Goal: Task Accomplishment & Management: Use online tool/utility

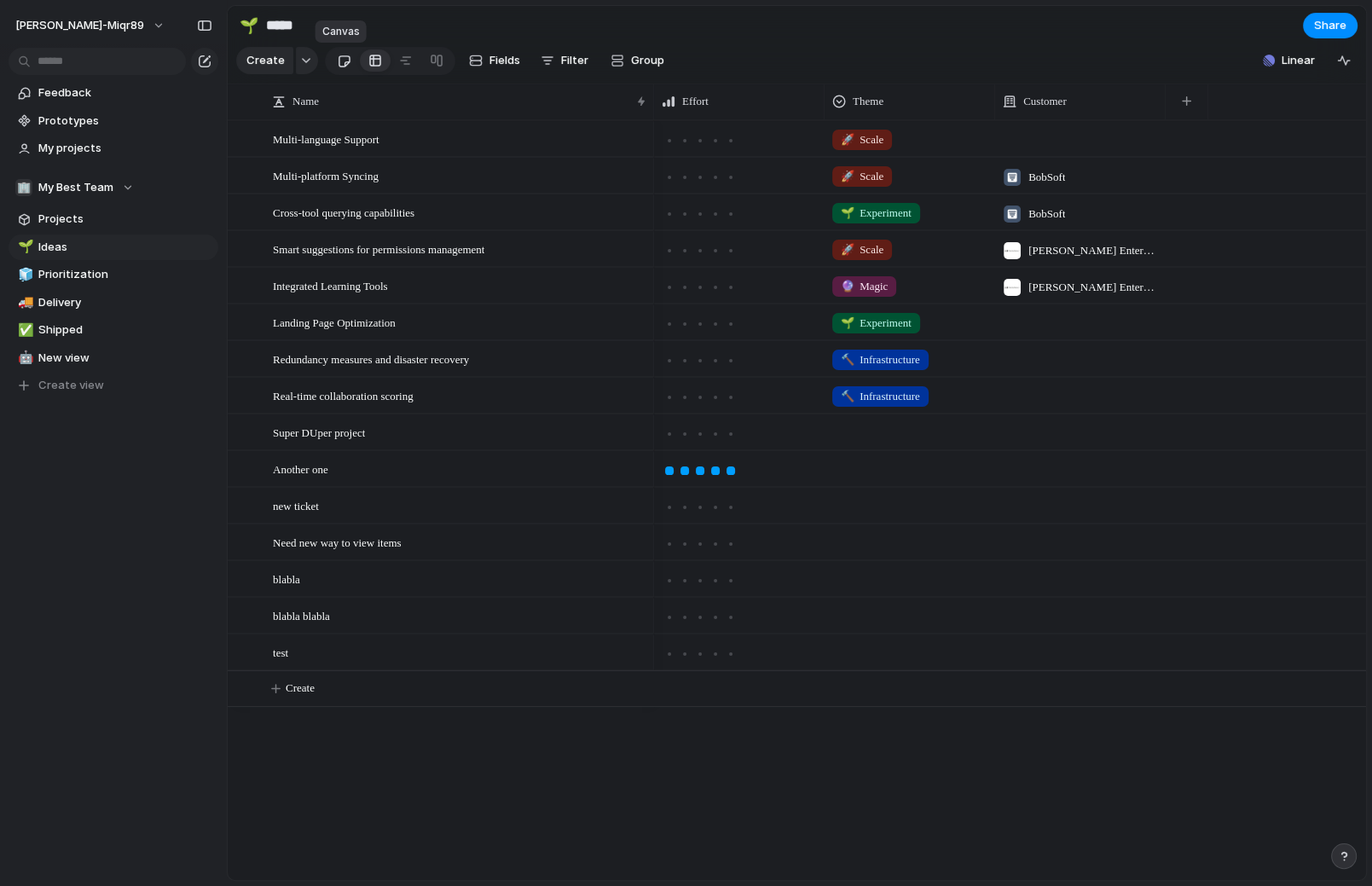
click at [339, 61] on div at bounding box center [344, 61] width 15 height 28
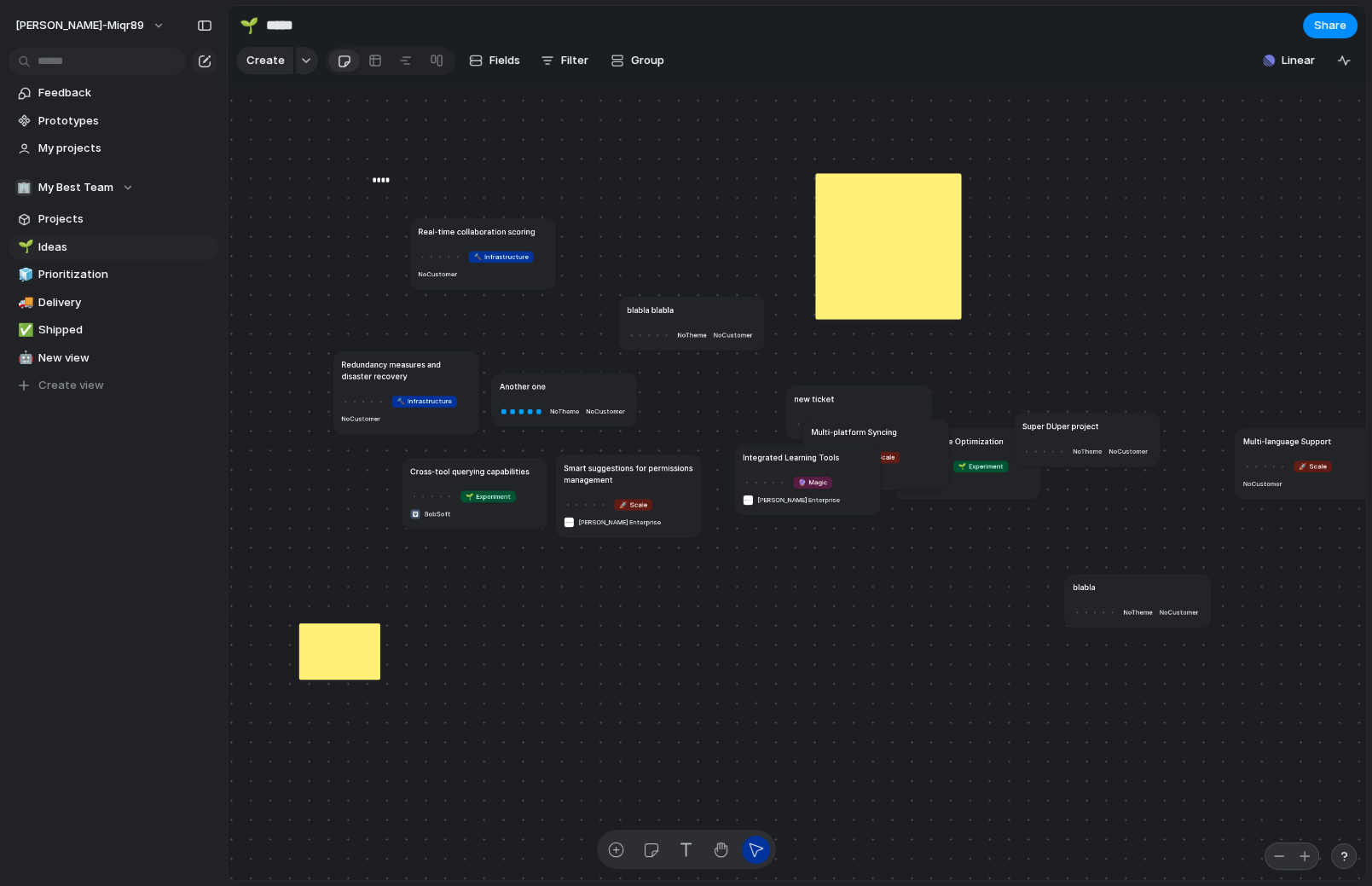
drag, startPoint x: 509, startPoint y: 283, endPoint x: 468, endPoint y: 259, distance: 47.5
click at [462, 253] on div at bounding box center [439, 257] width 44 height 15
drag, startPoint x: 378, startPoint y: 364, endPoint x: 449, endPoint y: 335, distance: 76.7
click at [362, 319] on h1 "Redundancy measures and disaster recovery" at bounding box center [395, 327] width 130 height 23
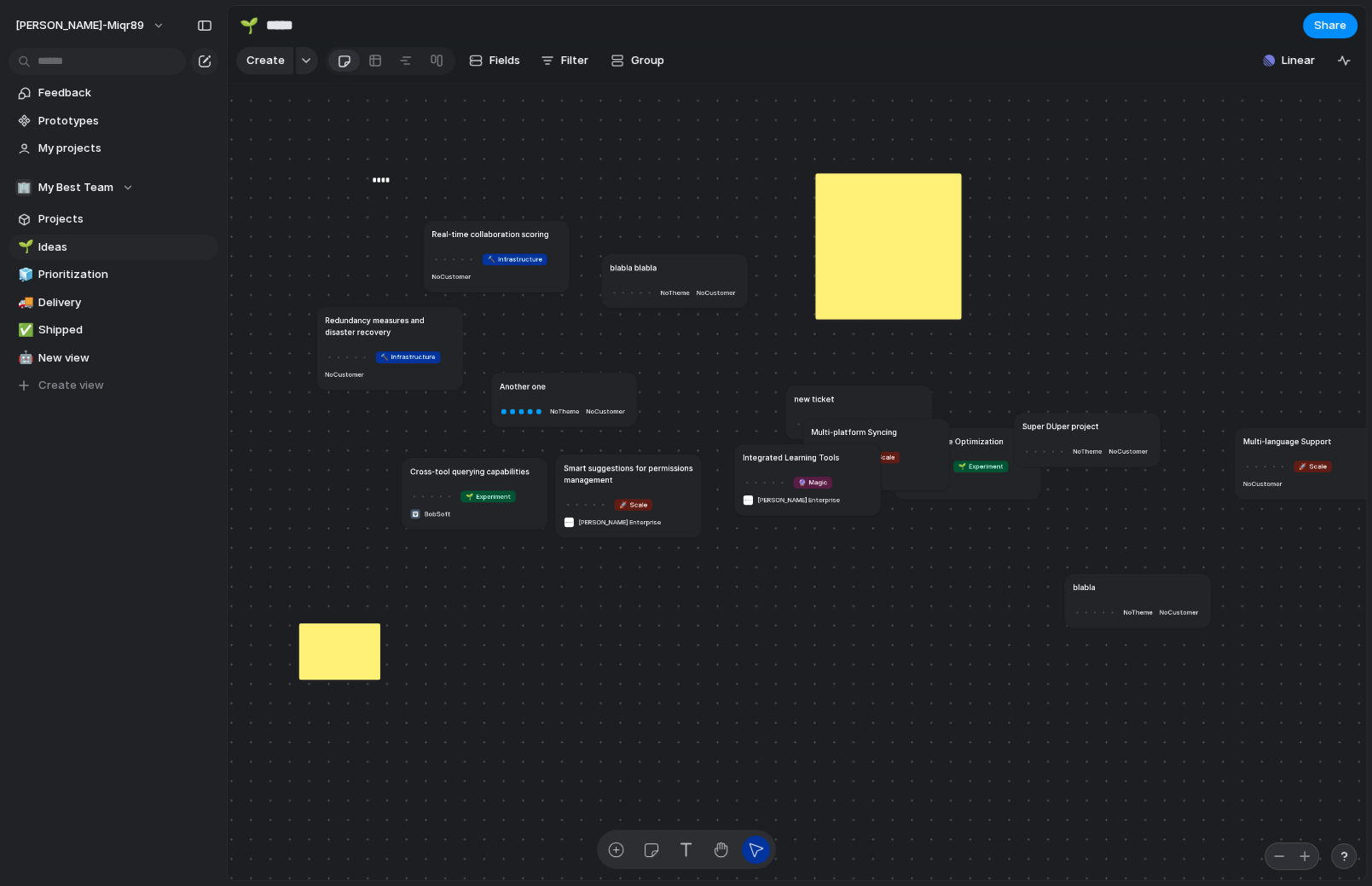
drag, startPoint x: 654, startPoint y: 286, endPoint x: 630, endPoint y: 294, distance: 25.3
click at [640, 276] on article "blabla blabla No Theme No Customer" at bounding box center [675, 281] width 146 height 54
drag, startPoint x: 565, startPoint y: 392, endPoint x: 552, endPoint y: 360, distance: 34.5
click at [550, 358] on div "Another one" at bounding box center [550, 354] width 130 height 12
drag, startPoint x: 559, startPoint y: 360, endPoint x: 583, endPoint y: 366, distance: 24.7
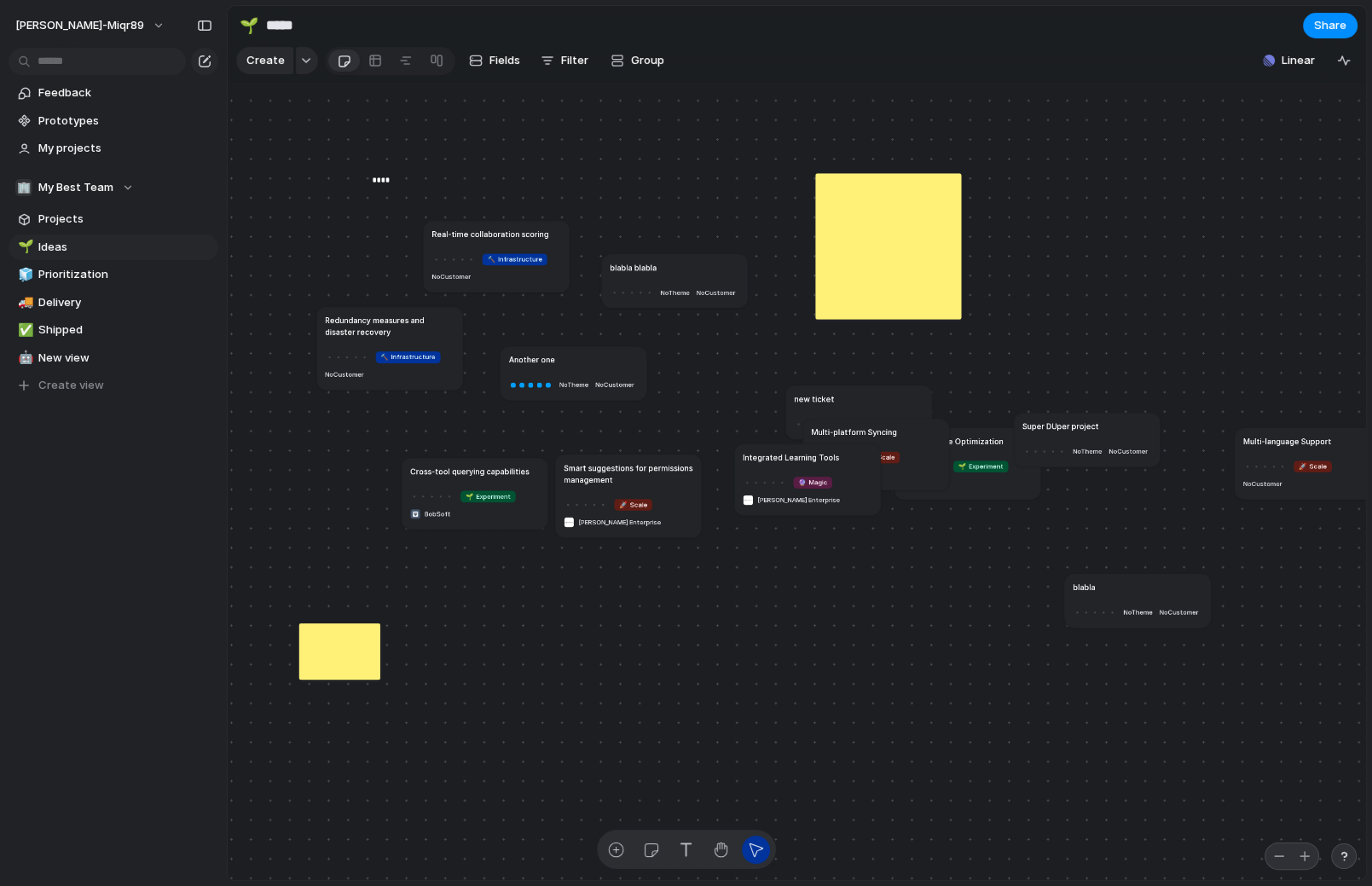
click at [583, 366] on article "Another one No Theme No Customer" at bounding box center [573, 373] width 146 height 54
click at [768, 58] on div "Create" at bounding box center [686, 443] width 1372 height 886
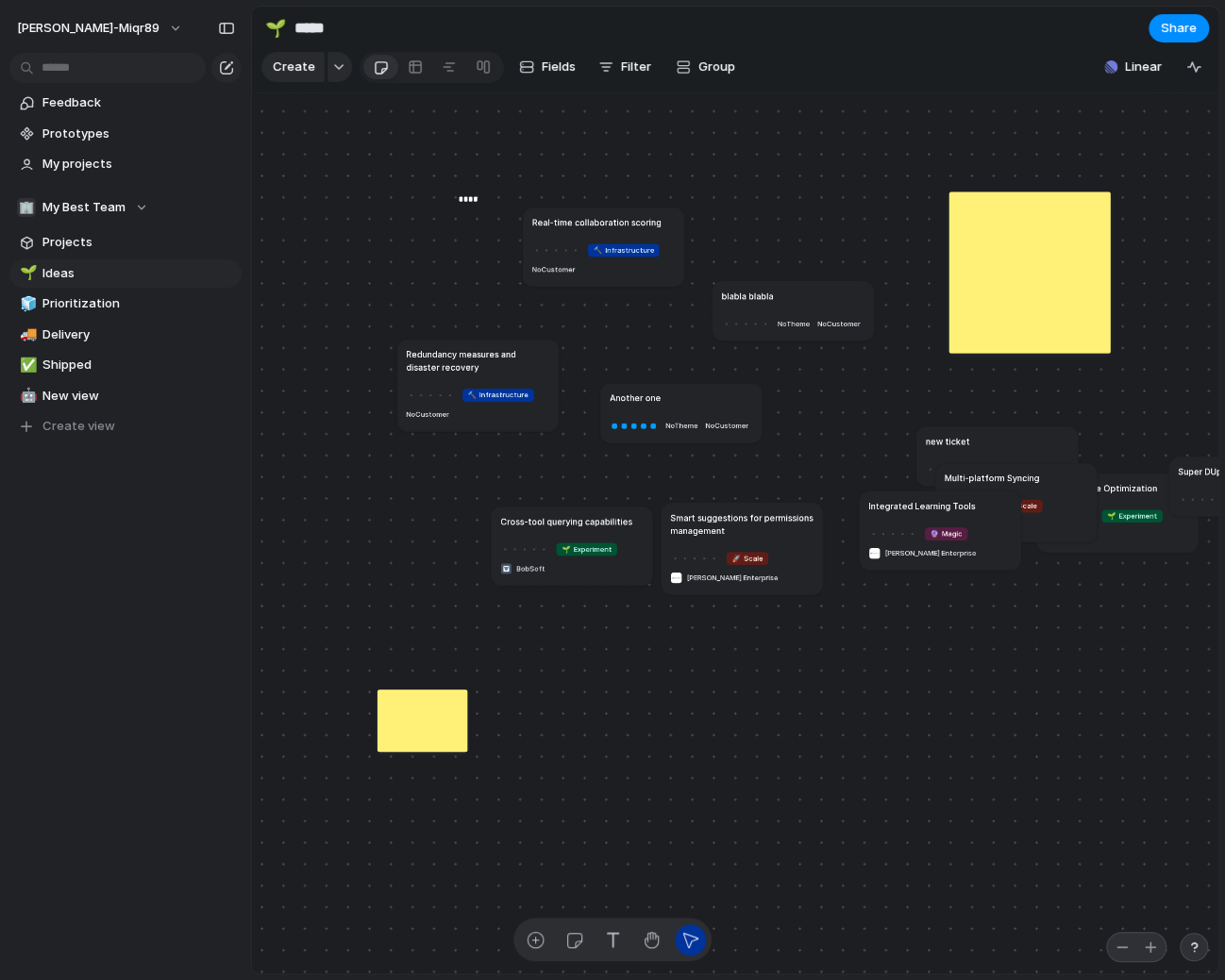
drag, startPoint x: 621, startPoint y: 256, endPoint x: 698, endPoint y: 252, distance: 77.1
click at [630, 219] on h1 "Real-time collaboration scoring" at bounding box center [597, 222] width 129 height 13
drag, startPoint x: 781, startPoint y: 299, endPoint x: 775, endPoint y: 284, distance: 16.2
click at [775, 284] on div "blabla blabla" at bounding box center [789, 279] width 144 height 13
click at [442, 60] on div at bounding box center [450, 67] width 15 height 30
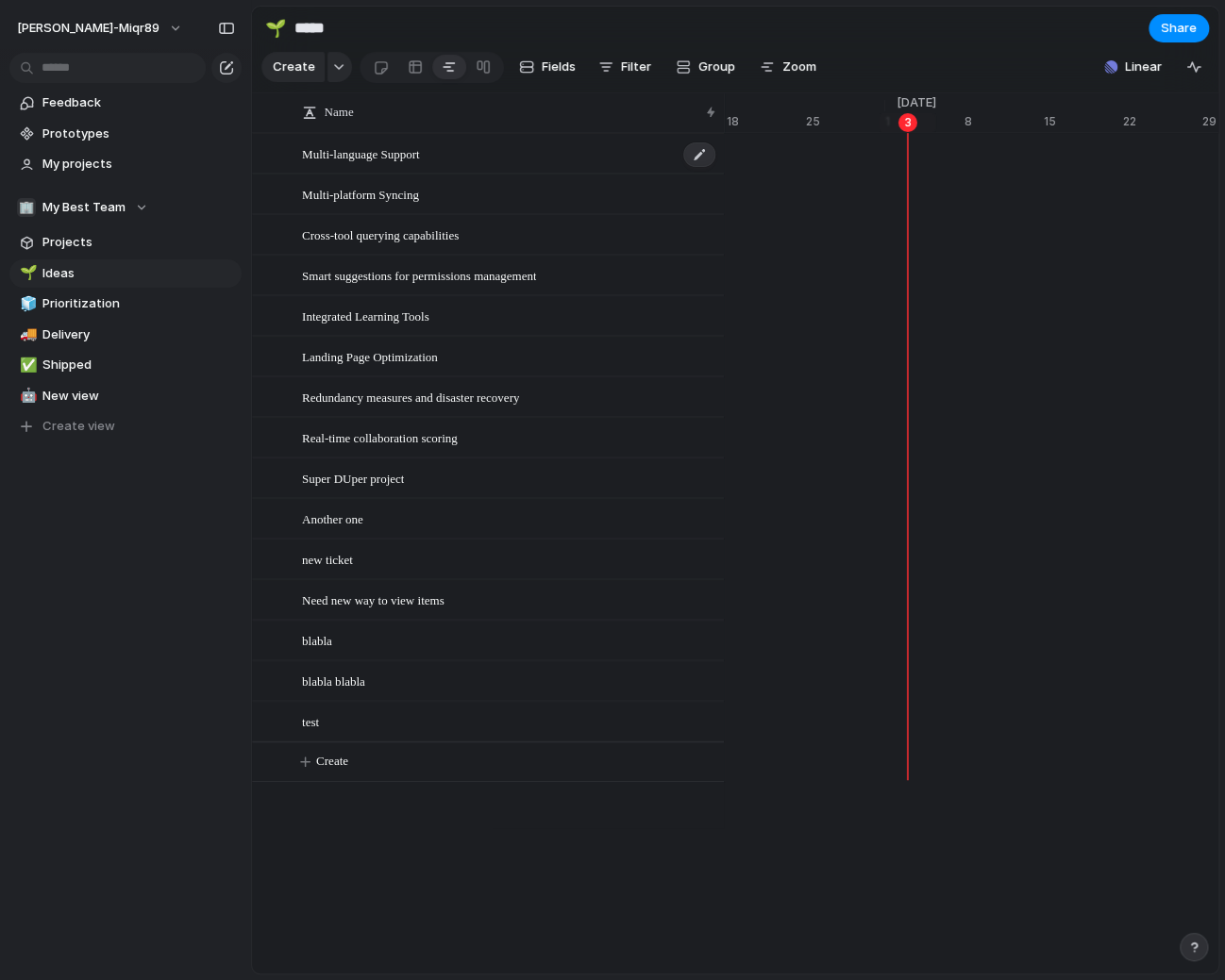
scroll to position [0, 12255]
click at [489, 65] on link at bounding box center [484, 67] width 34 height 30
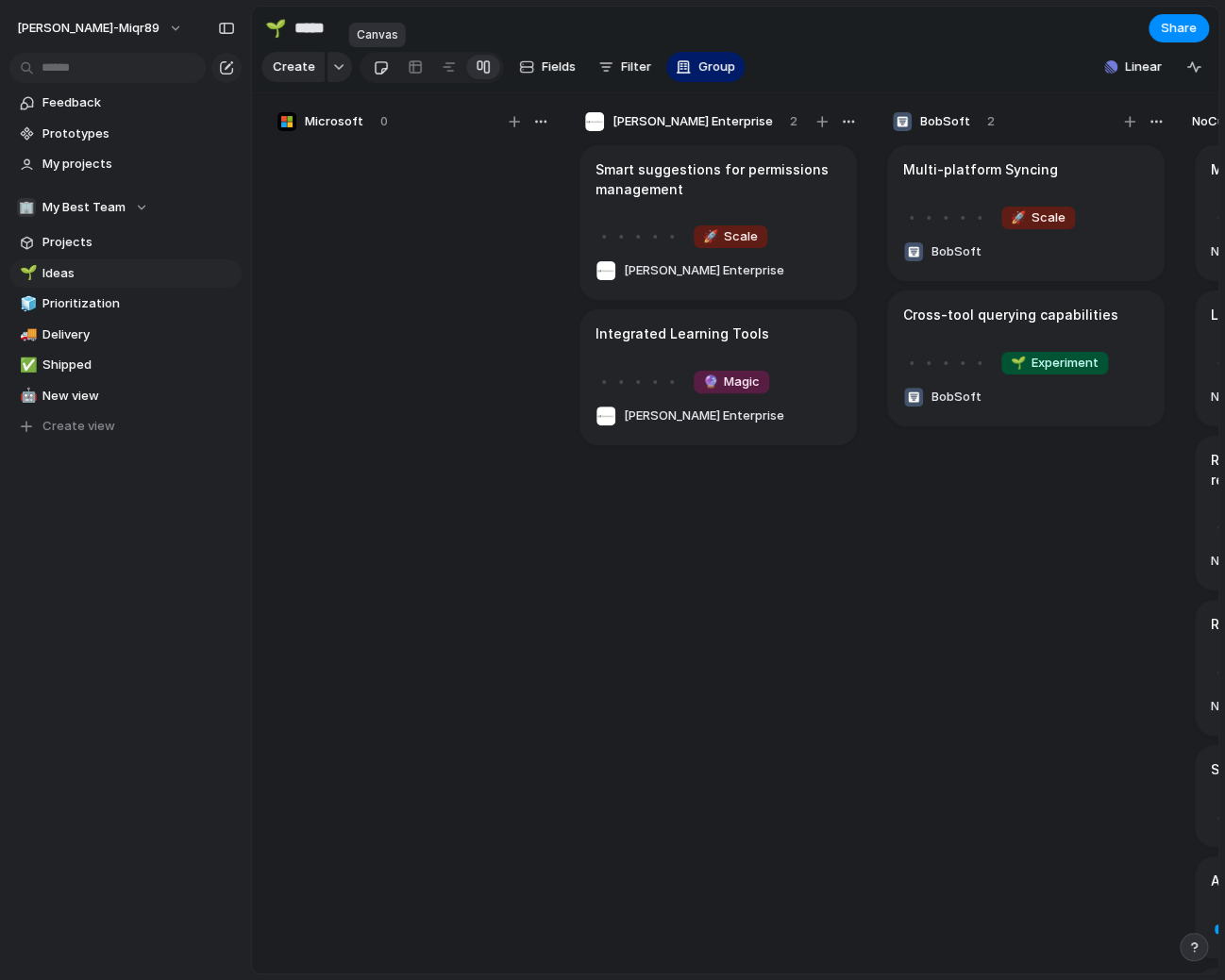
click at [376, 76] on div at bounding box center [381, 67] width 16 height 31
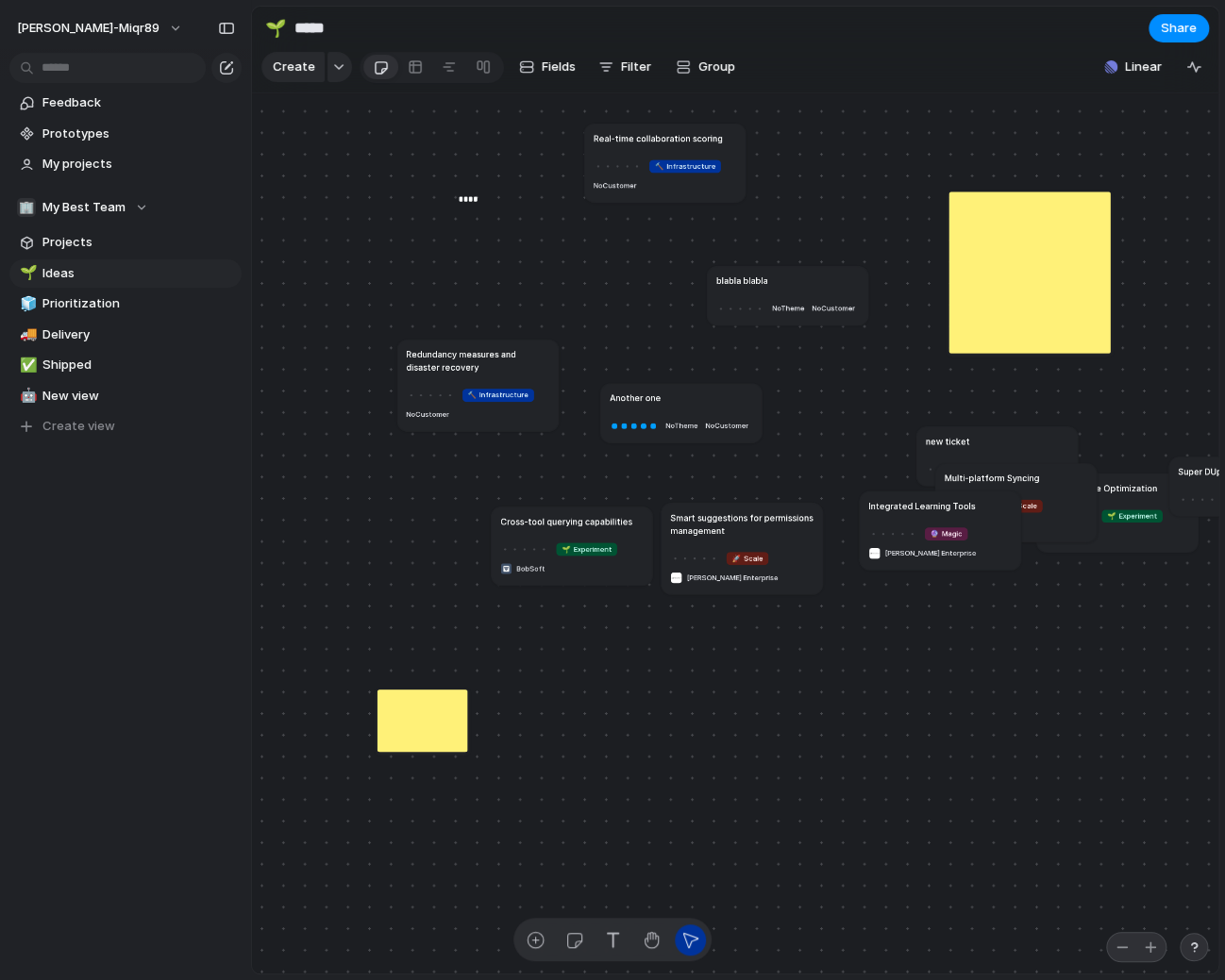
drag, startPoint x: 608, startPoint y: 218, endPoint x: 682, endPoint y: 137, distance: 109.7
click at [682, 137] on h1 "Real-time collaboration scoring" at bounding box center [658, 138] width 129 height 13
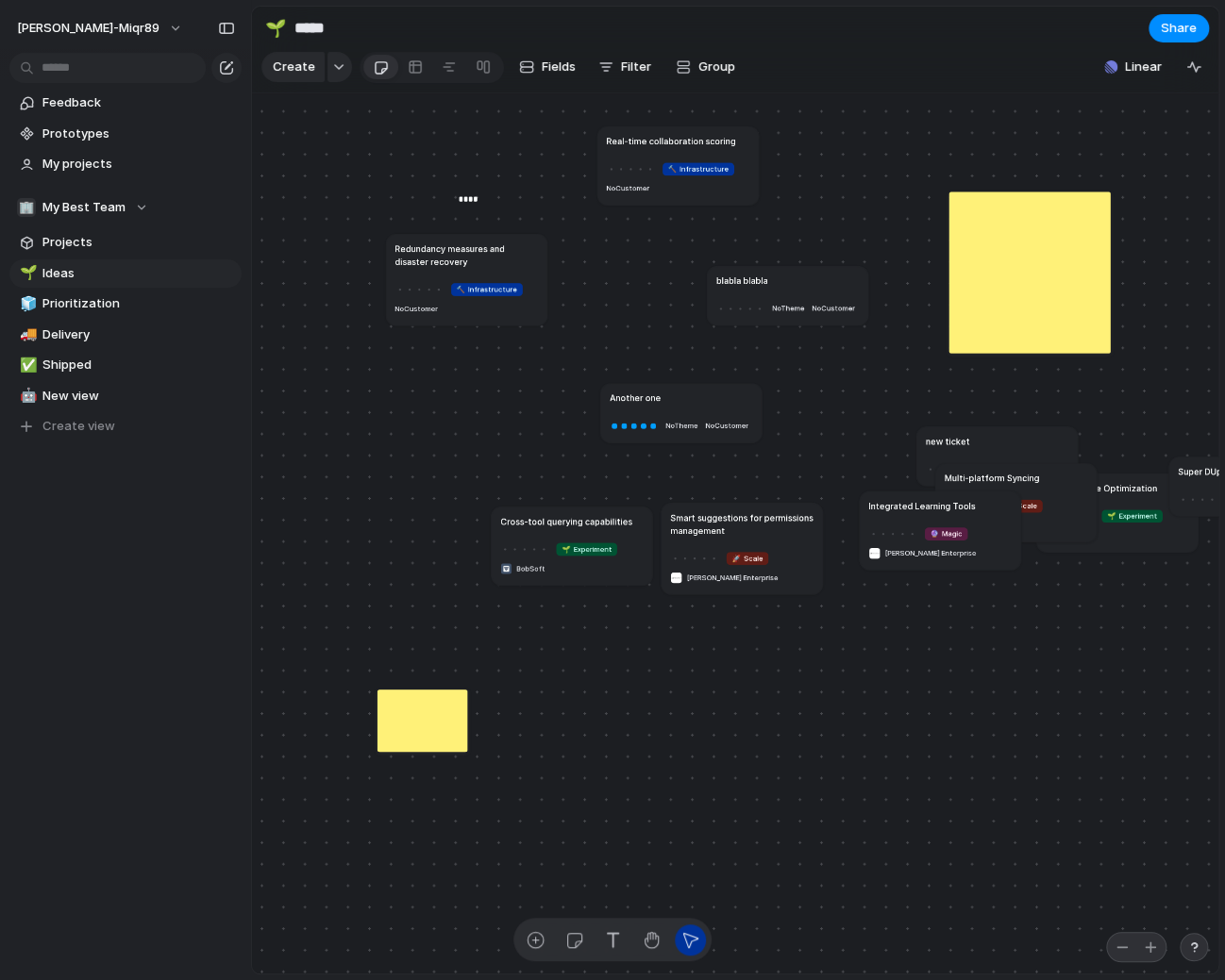
drag, startPoint x: 500, startPoint y: 350, endPoint x: 495, endPoint y: 253, distance: 97.1
click at [495, 253] on h1 "Redundancy measures and disaster recovery" at bounding box center [468, 254] width 144 height 25
click at [773, 280] on div "blabla blabla" at bounding box center [785, 282] width 144 height 13
drag, startPoint x: 663, startPoint y: 388, endPoint x: 590, endPoint y: 337, distance: 89.1
click at [590, 337] on article "Another one No Theme No Customer" at bounding box center [603, 366] width 162 height 59
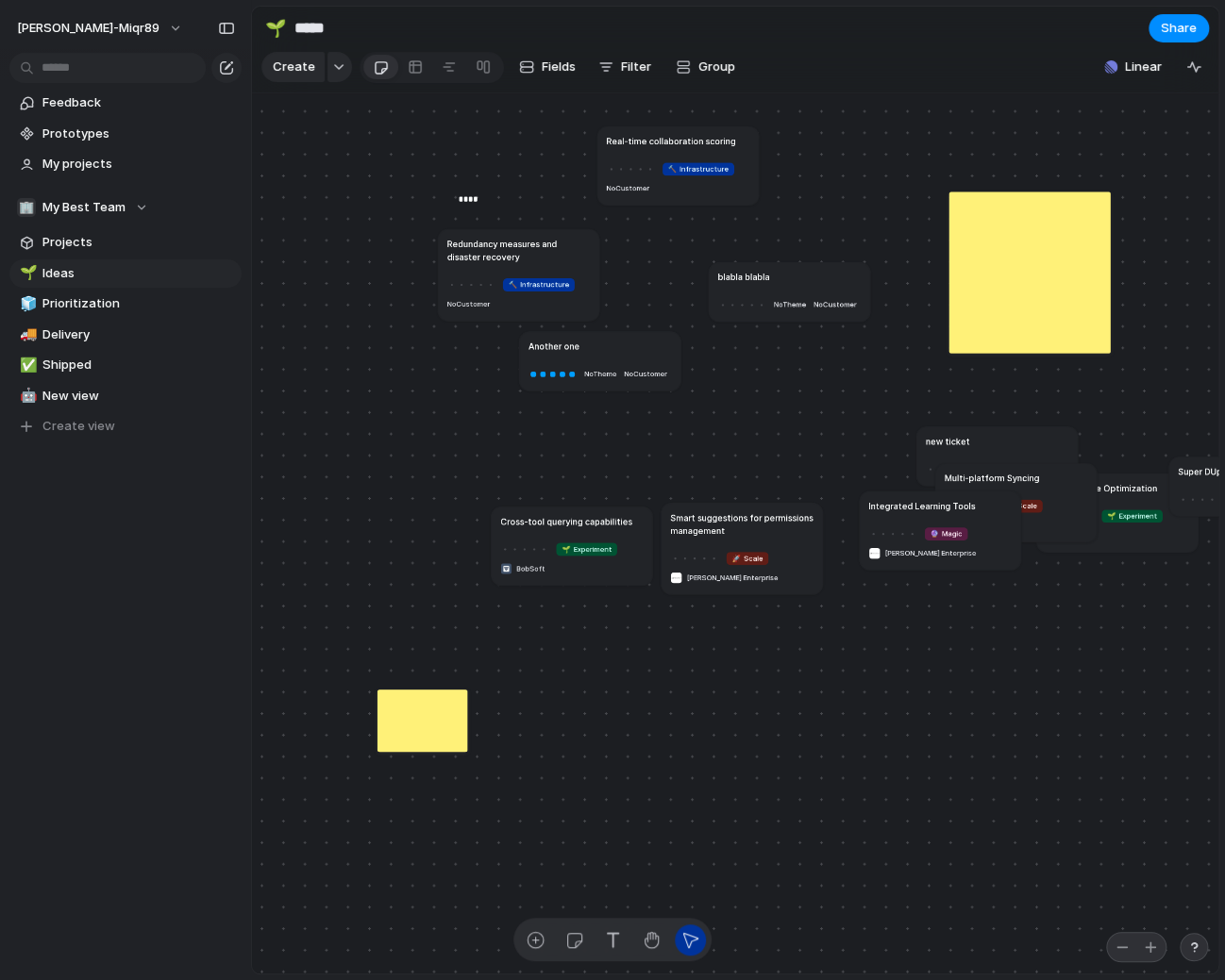
drag, startPoint x: 531, startPoint y: 262, endPoint x: 571, endPoint y: 276, distance: 42.4
click at [543, 269] on article "Redundancy measures and disaster recovery 🔨 Infrastructure No Customer" at bounding box center [519, 275] width 162 height 92
drag, startPoint x: 729, startPoint y: 278, endPoint x: 676, endPoint y: 275, distance: 53.1
click at [702, 275] on h1 "blabla blabla" at bounding box center [727, 272] width 52 height 13
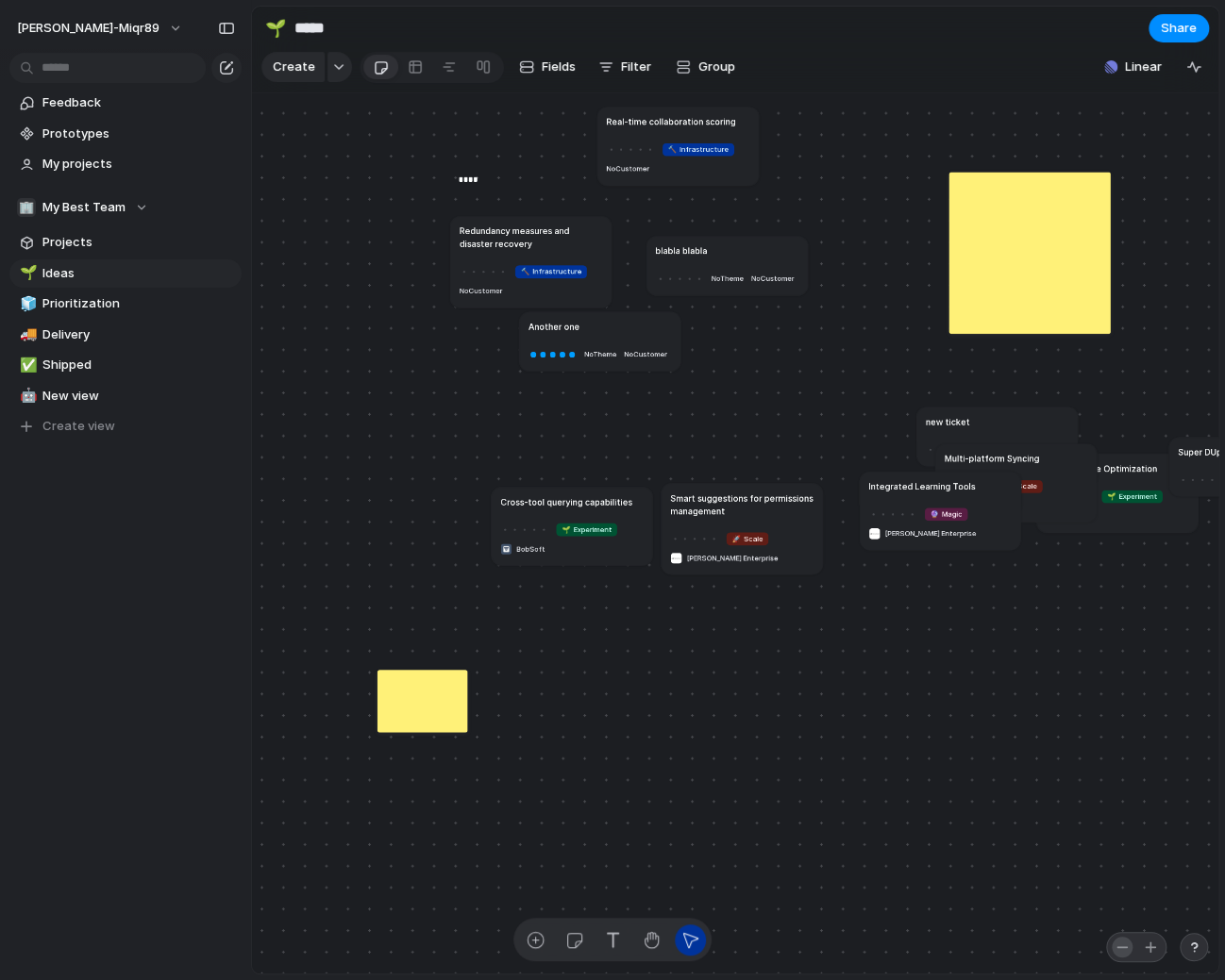
click at [1112, 943] on button "button" at bounding box center [1122, 947] width 21 height 21
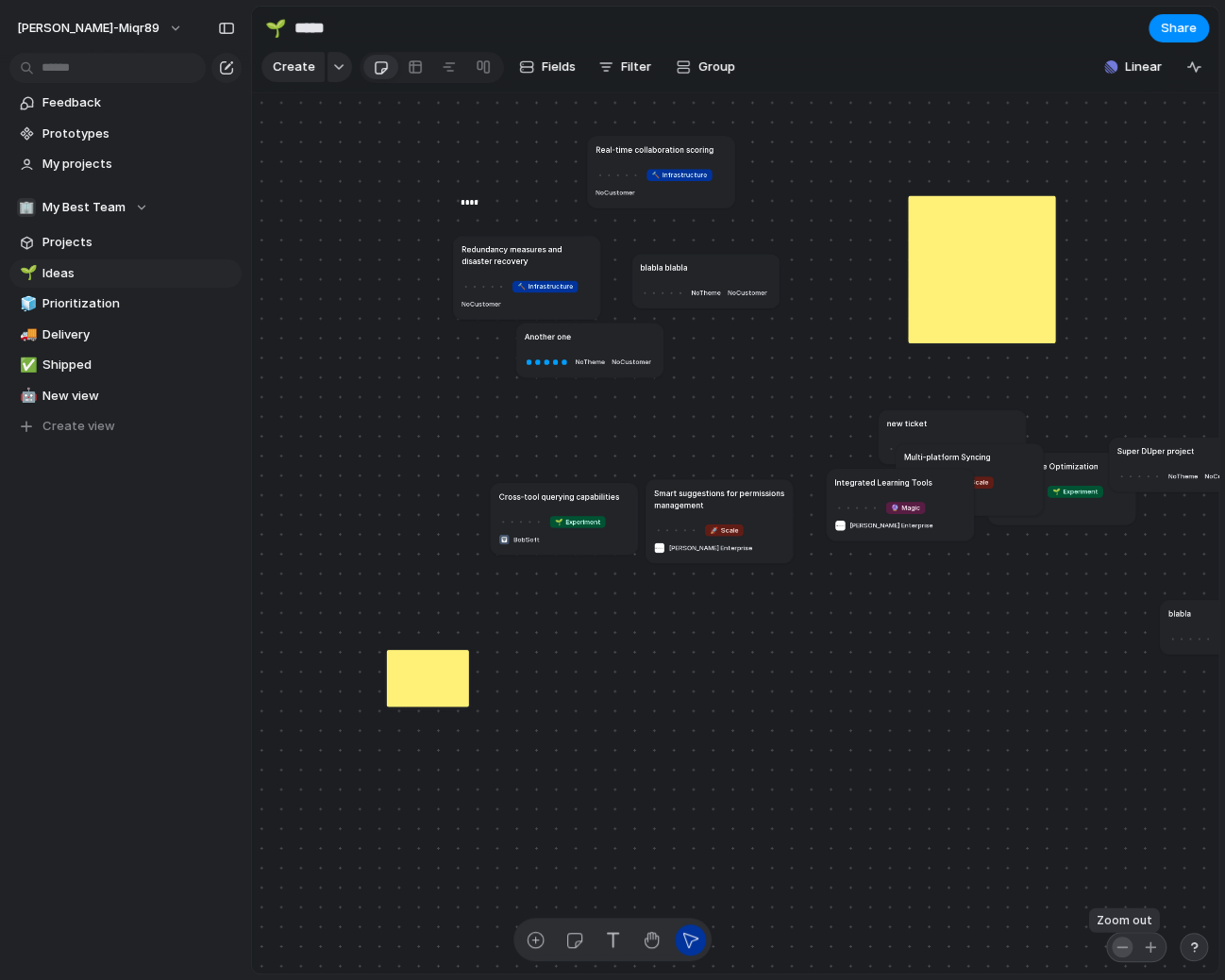
click at [1115, 946] on div "button" at bounding box center [1122, 947] width 15 height 15
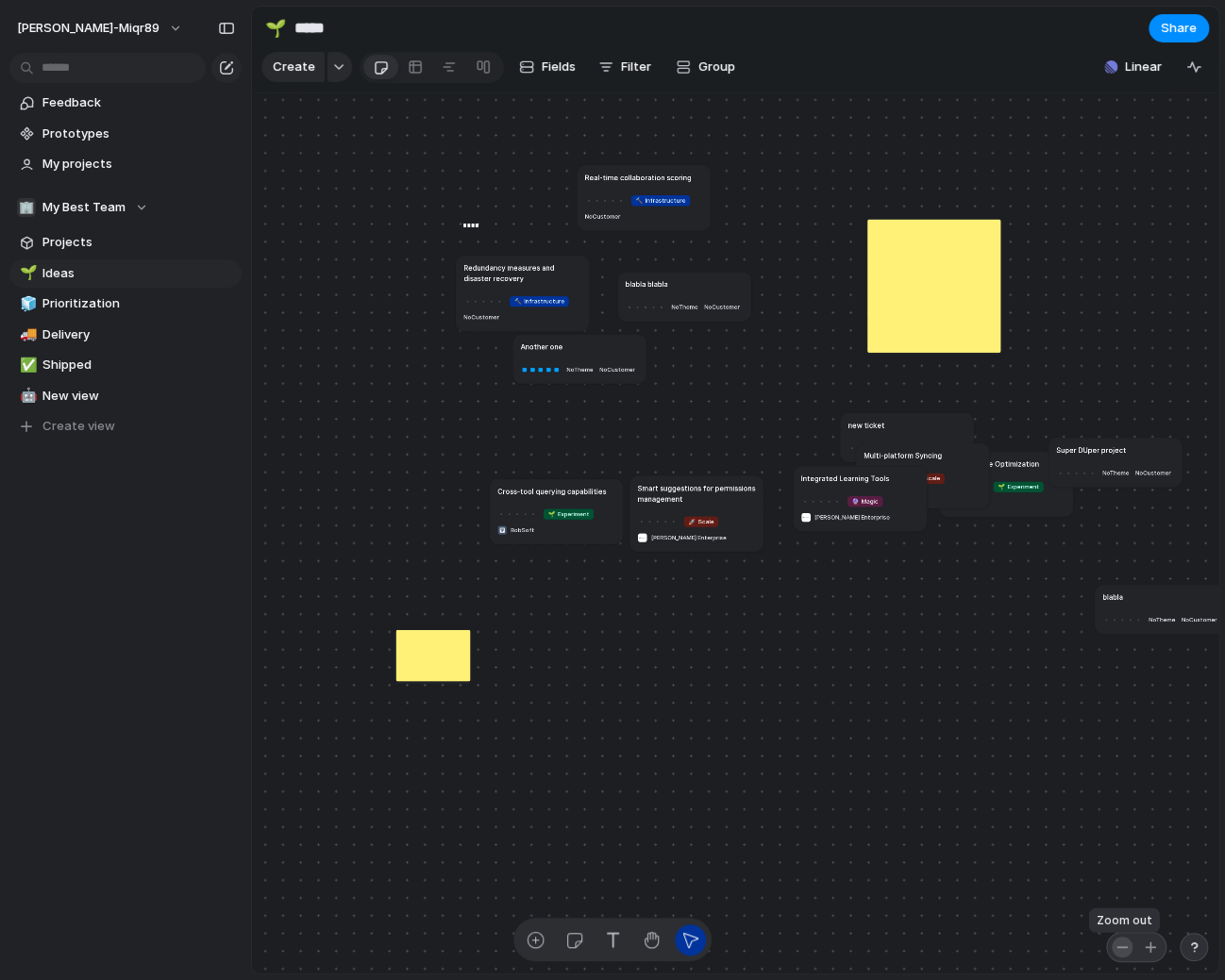
click at [1115, 946] on div "button" at bounding box center [1122, 947] width 15 height 15
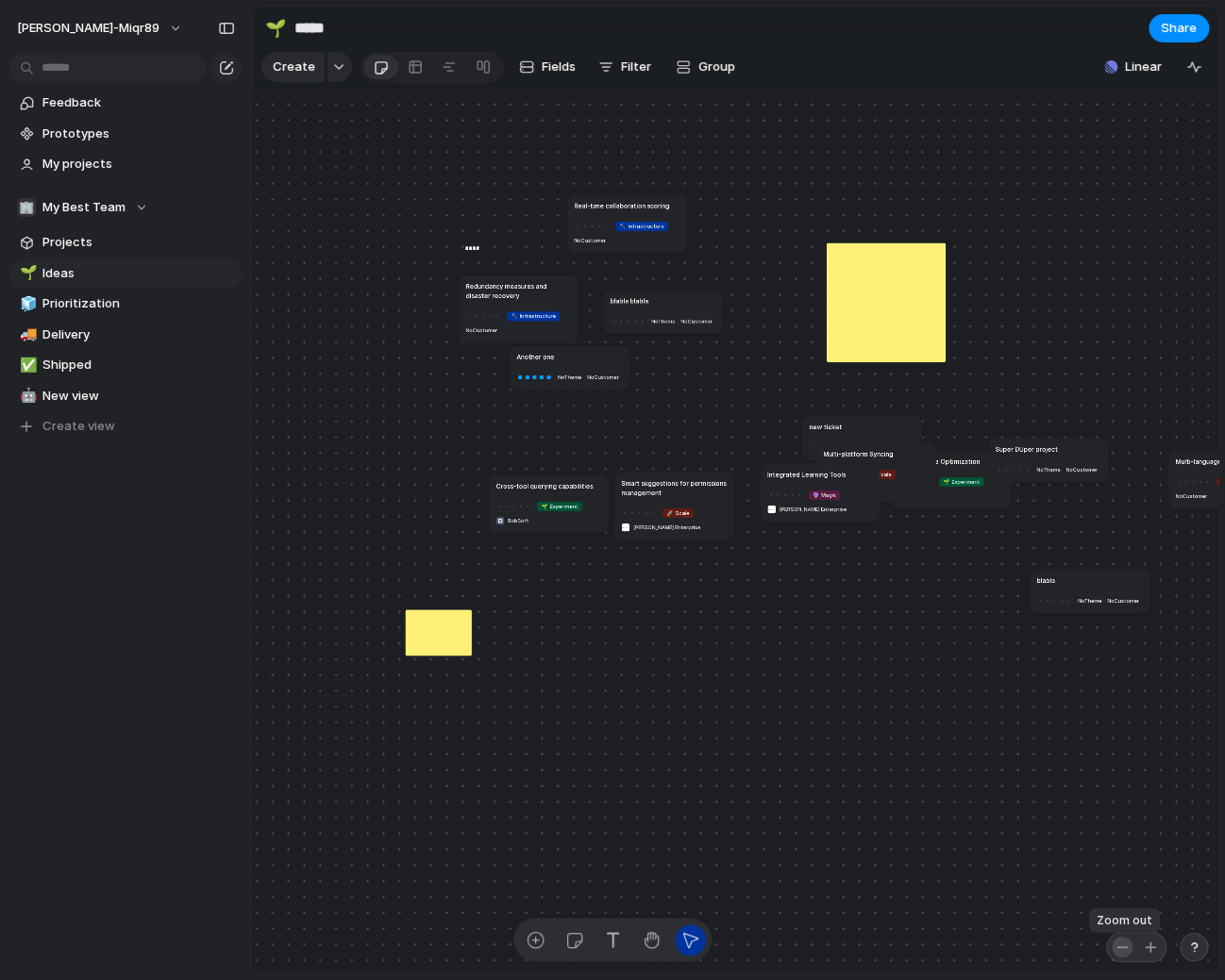
click at [1115, 946] on div "button" at bounding box center [1122, 947] width 15 height 15
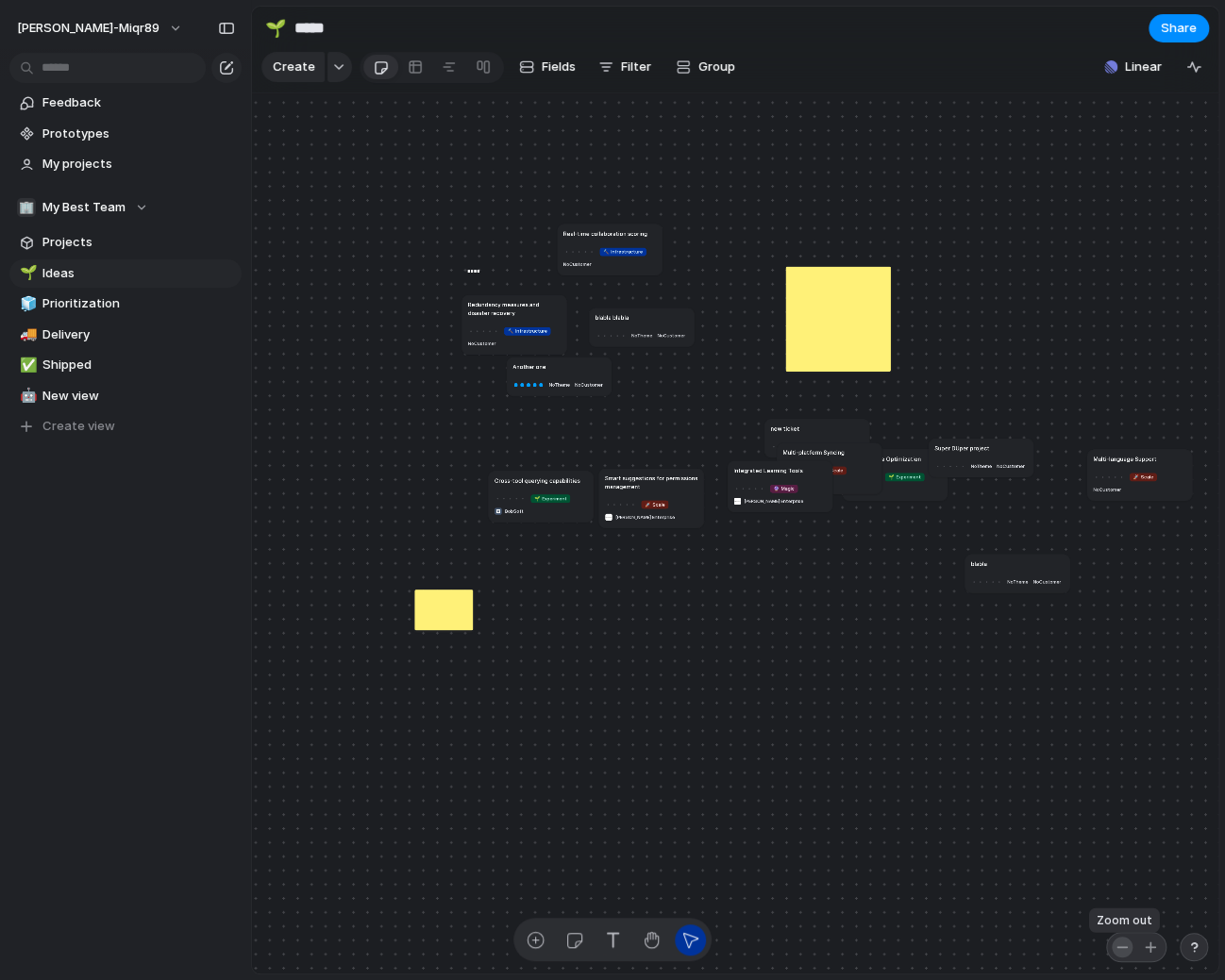
click at [1115, 946] on div "button" at bounding box center [1122, 947] width 15 height 15
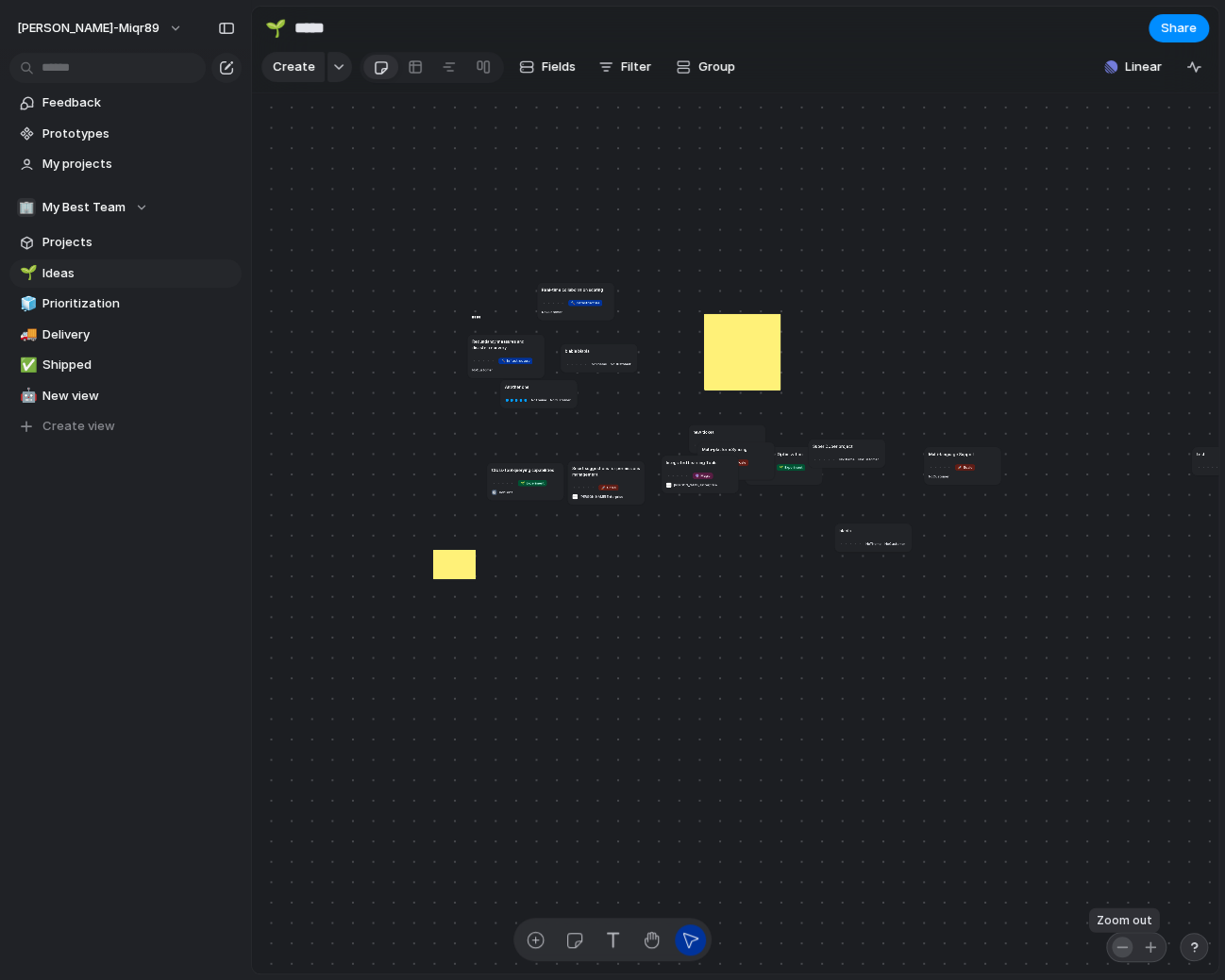
click at [1115, 945] on div "button" at bounding box center [1122, 947] width 15 height 15
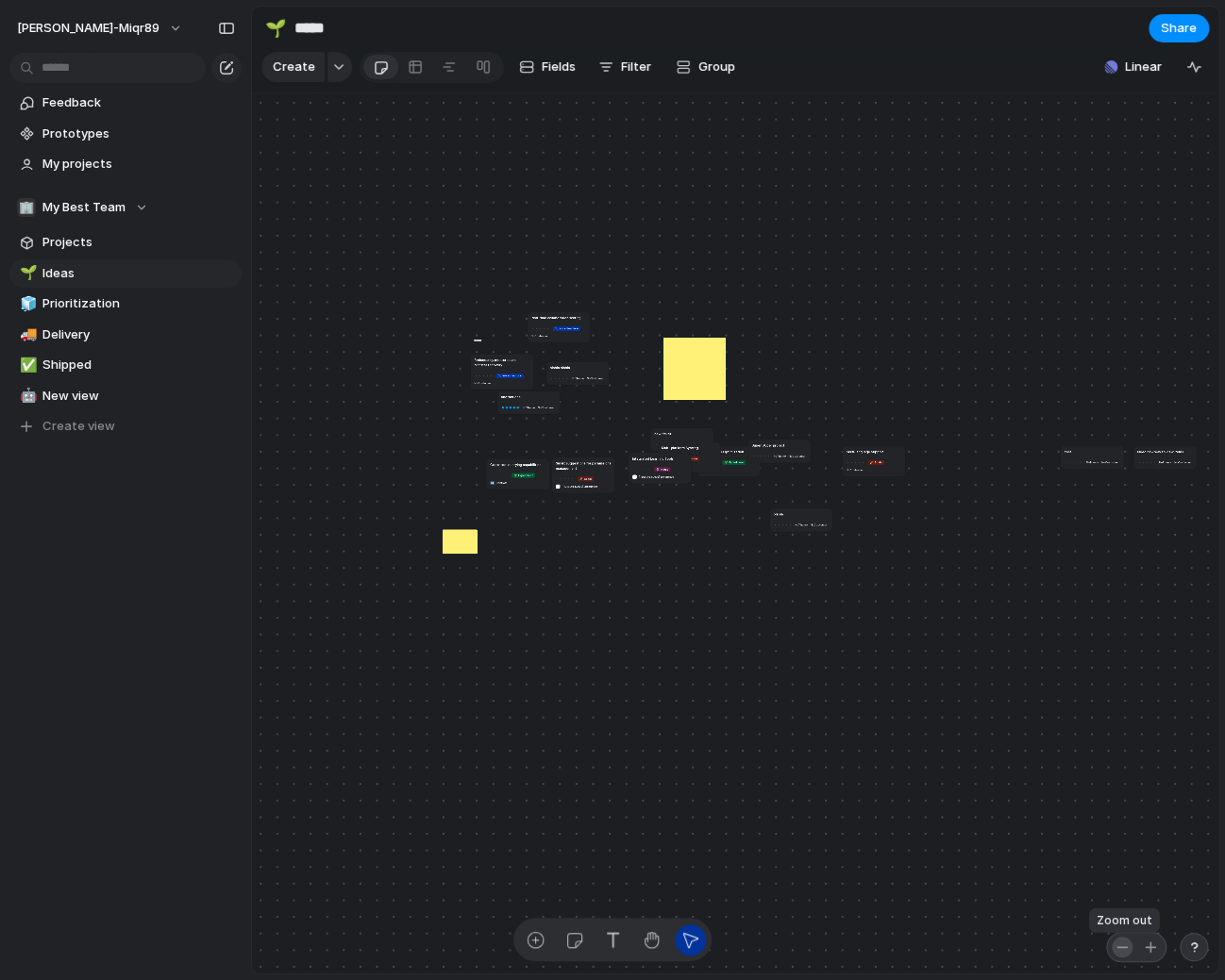
click at [1115, 945] on div "button" at bounding box center [1122, 947] width 15 height 15
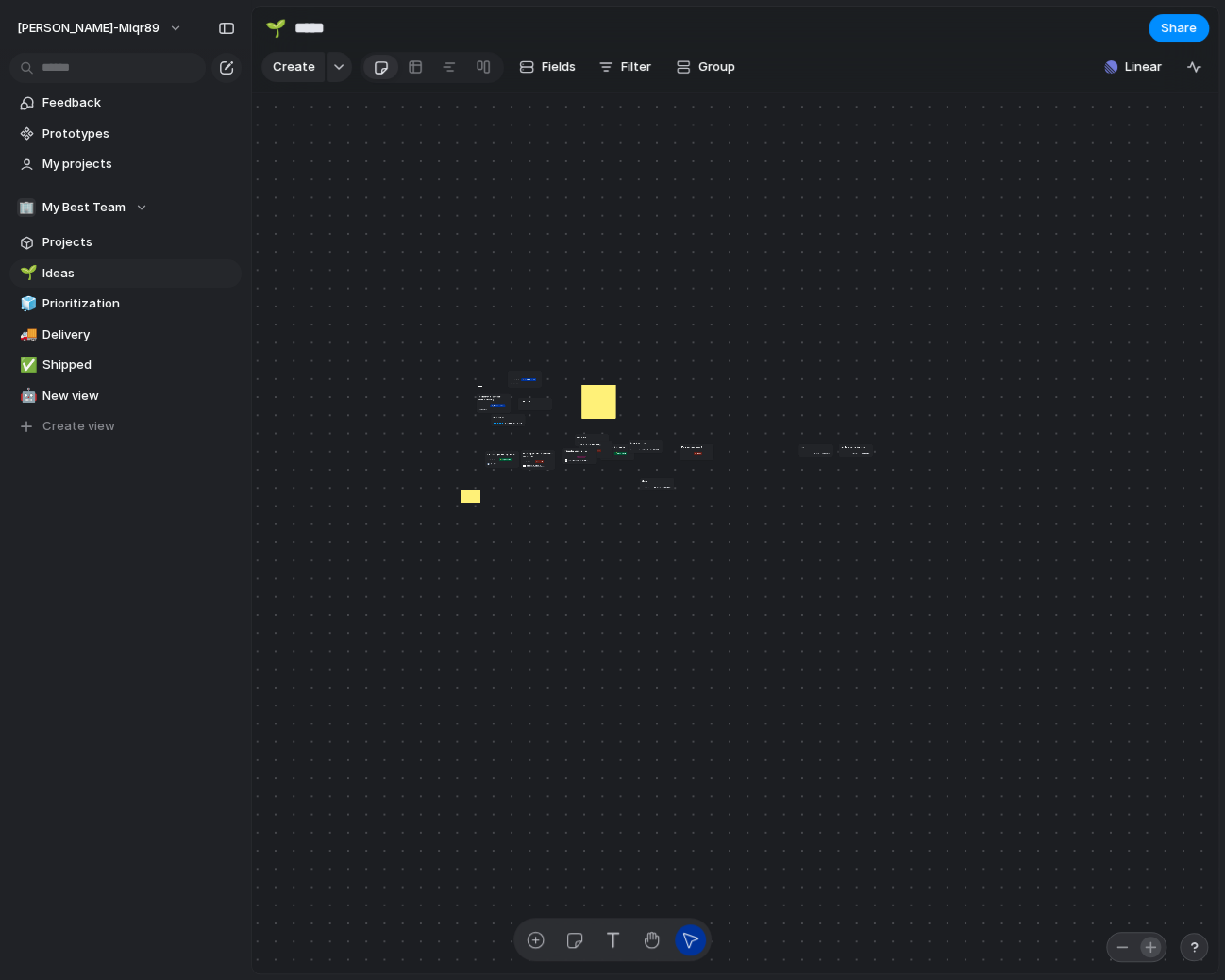
click at [1156, 948] on div "button" at bounding box center [1150, 947] width 15 height 15
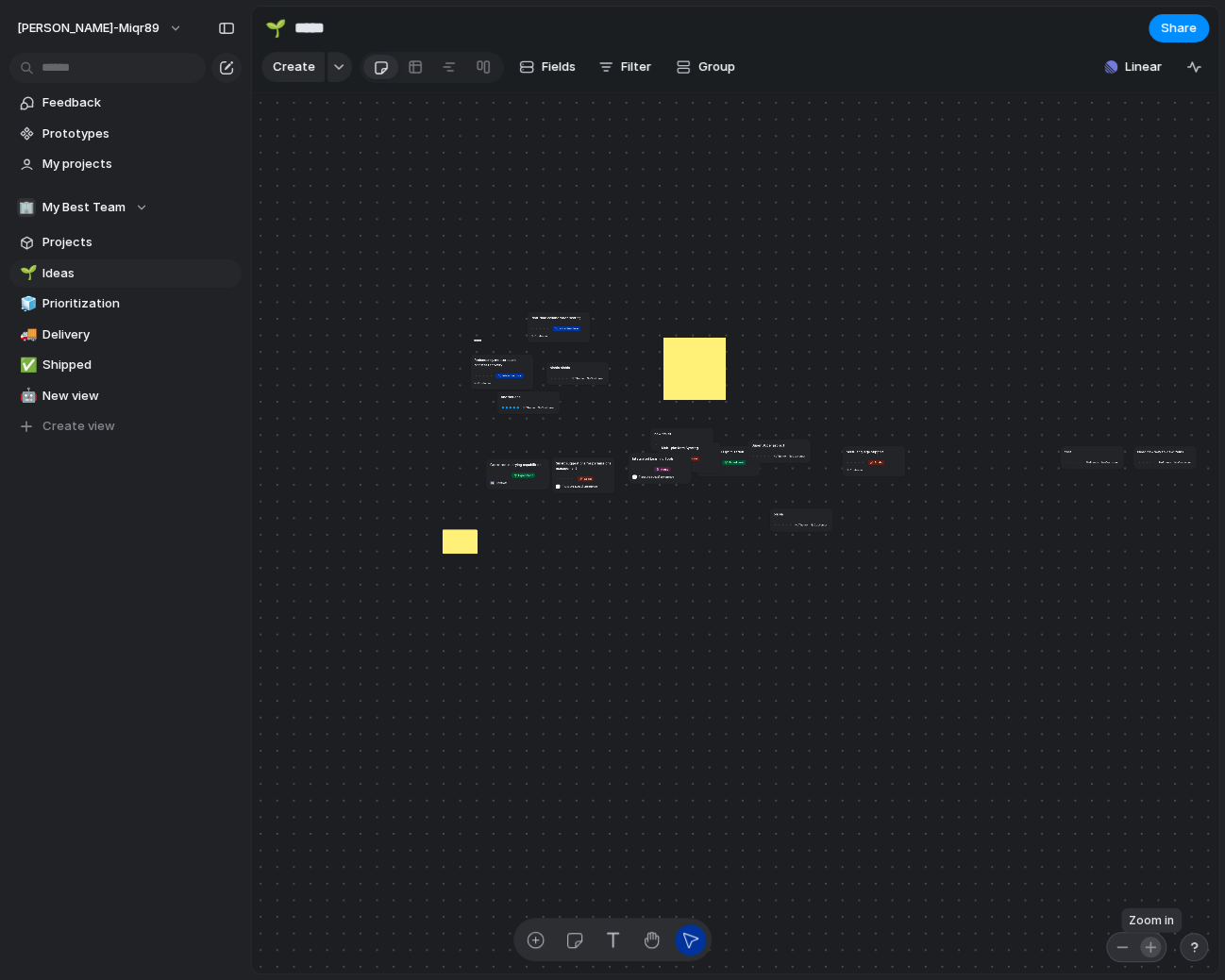
click at [1156, 948] on div "button" at bounding box center [1150, 947] width 15 height 15
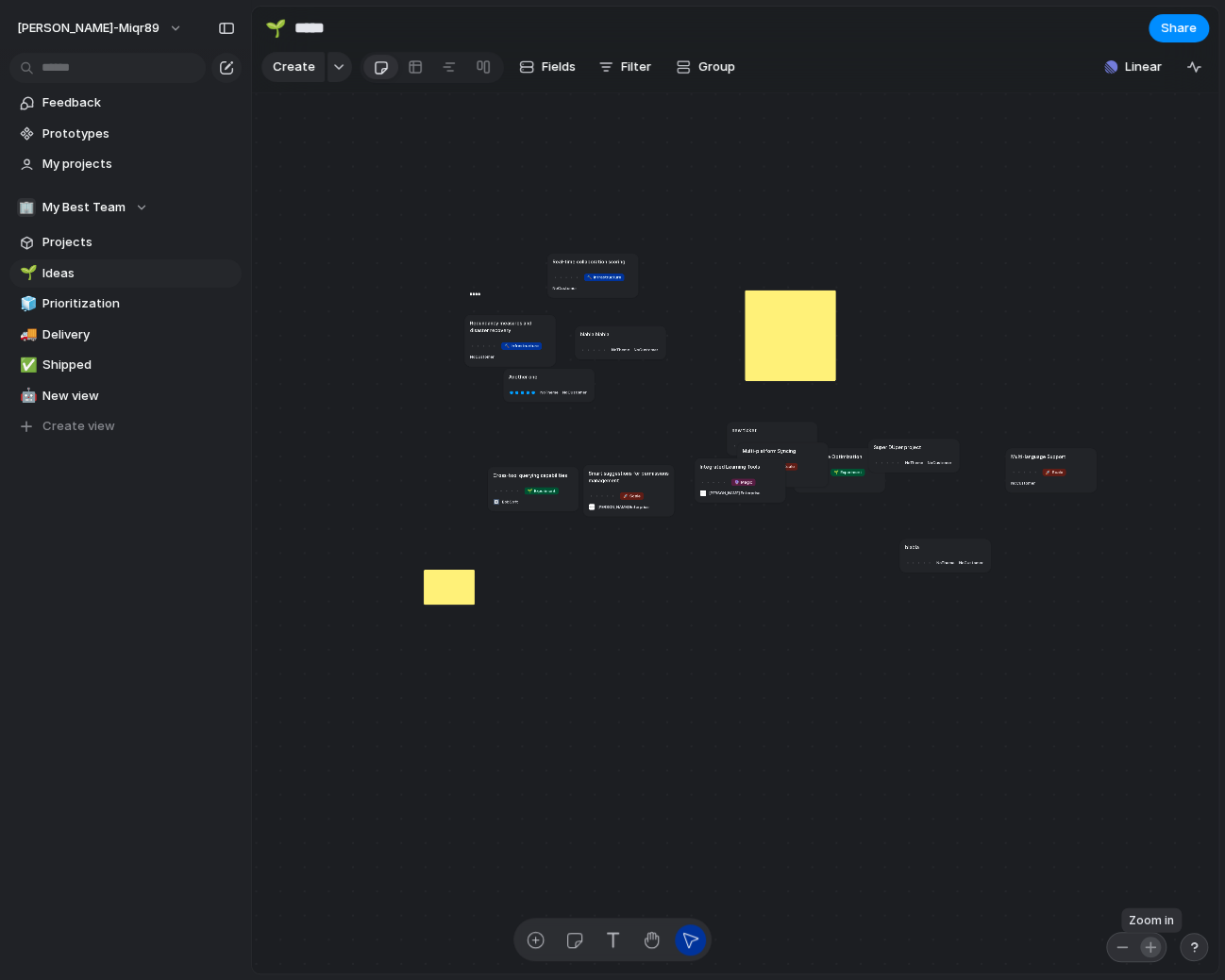
click at [1156, 948] on div "button" at bounding box center [1150, 947] width 15 height 15
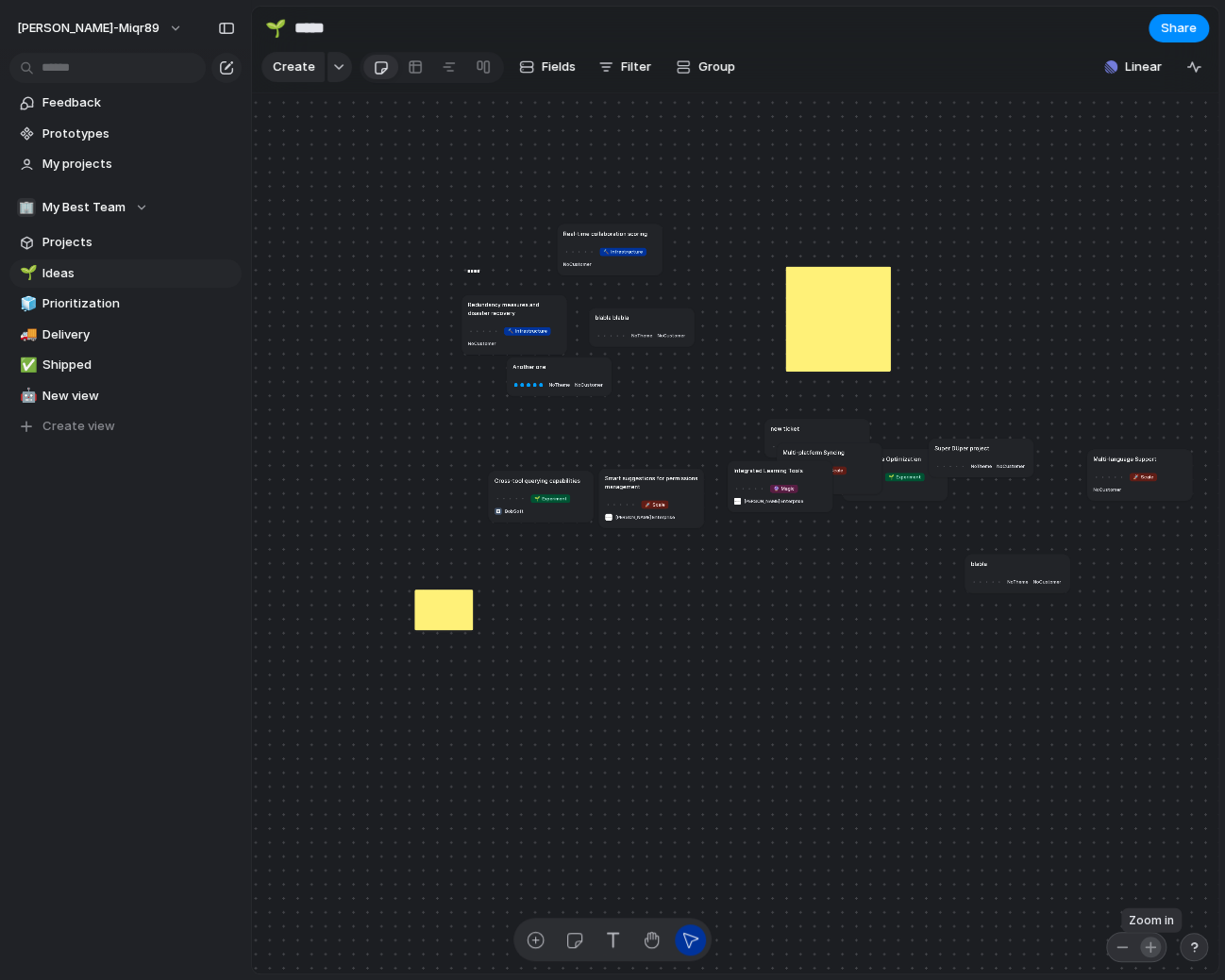
click at [1156, 948] on div "button" at bounding box center [1150, 947] width 15 height 15
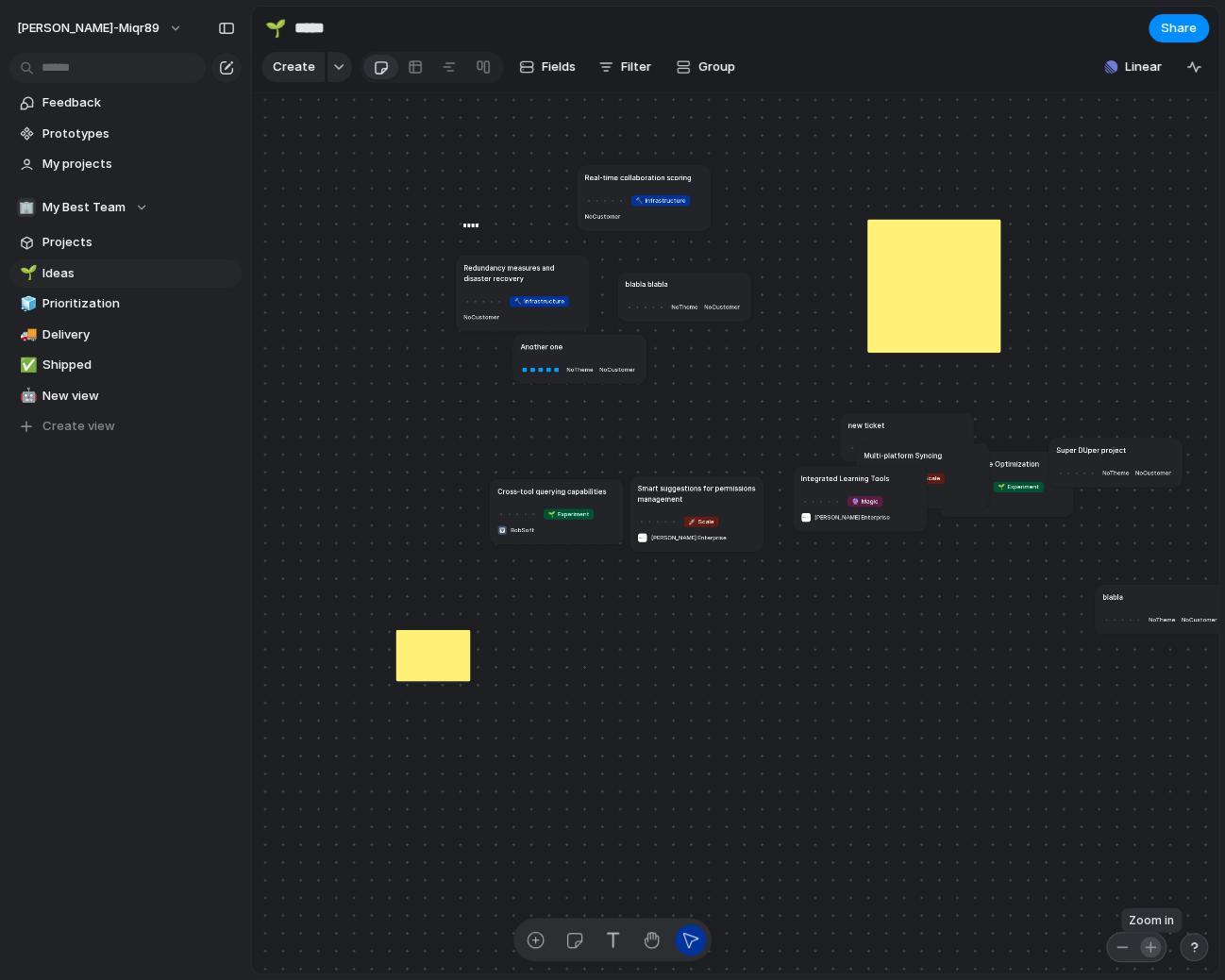
click at [1156, 948] on div "button" at bounding box center [1150, 947] width 15 height 15
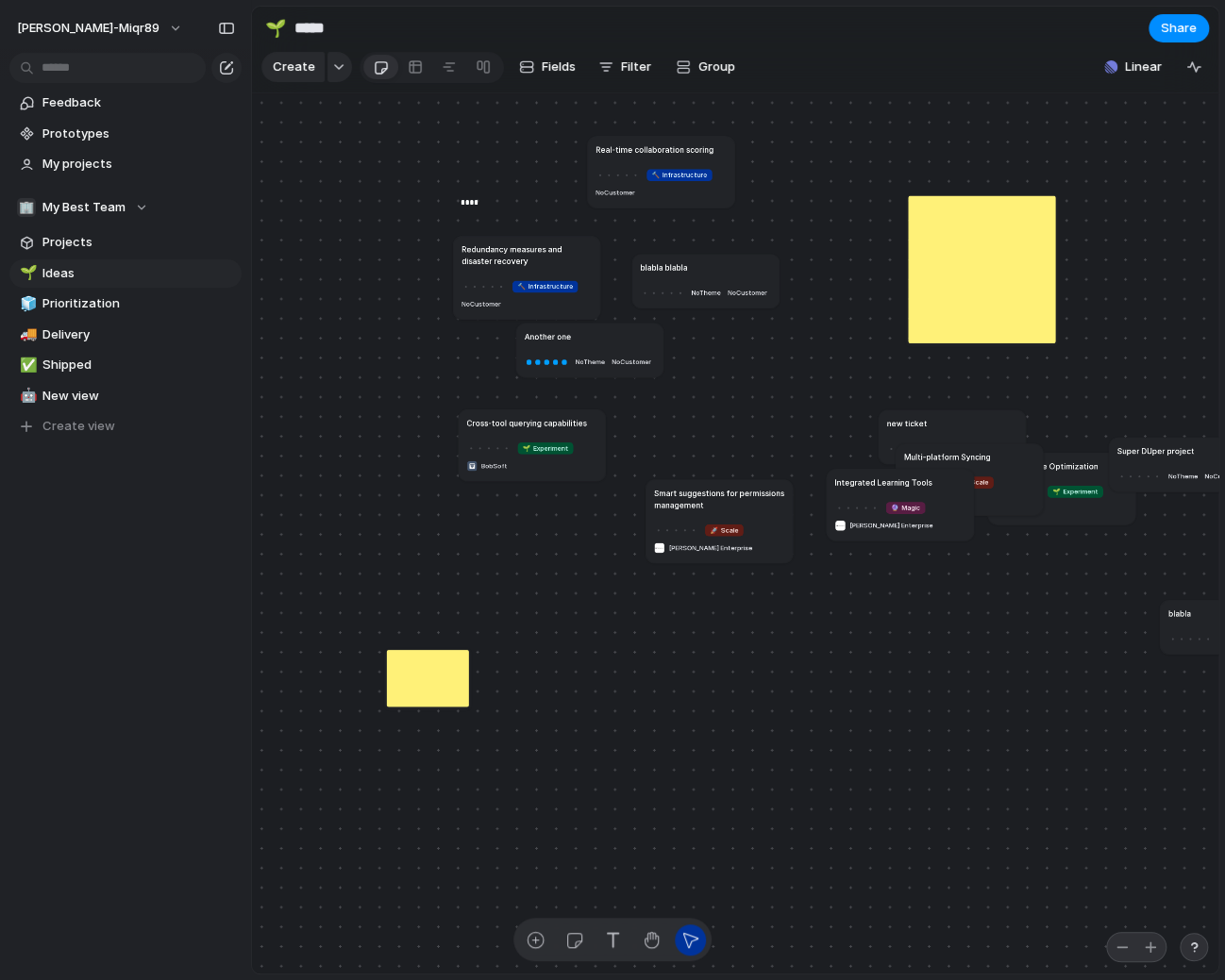
drag, startPoint x: 550, startPoint y: 498, endPoint x: 553, endPoint y: 433, distance: 65.1
click at [539, 423] on h1 "Cross-tool querying capabilities" at bounding box center [526, 422] width 120 height 11
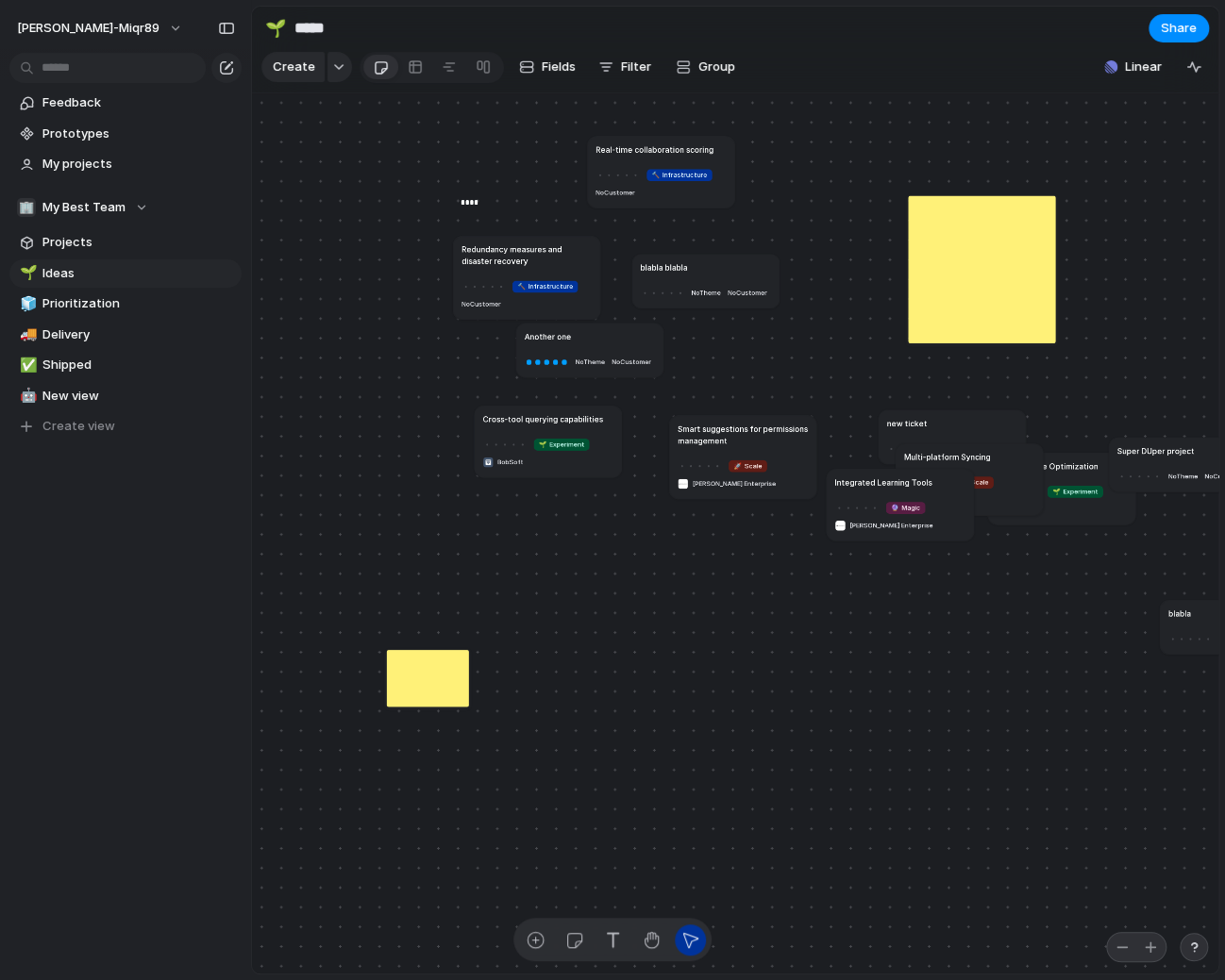
drag, startPoint x: 725, startPoint y: 498, endPoint x: 746, endPoint y: 439, distance: 62.6
click at [744, 437] on h1 "Smart suggestions for permissions management" at bounding box center [743, 434] width 130 height 24
drag, startPoint x: 920, startPoint y: 497, endPoint x: 834, endPoint y: 581, distance: 120.2
click at [841, 577] on article "Integrated Learning Tools 🔮 Magic [PERSON_NAME] Enterprise" at bounding box center [855, 561] width 147 height 72
click at [580, 940] on div "button" at bounding box center [574, 939] width 20 height 20
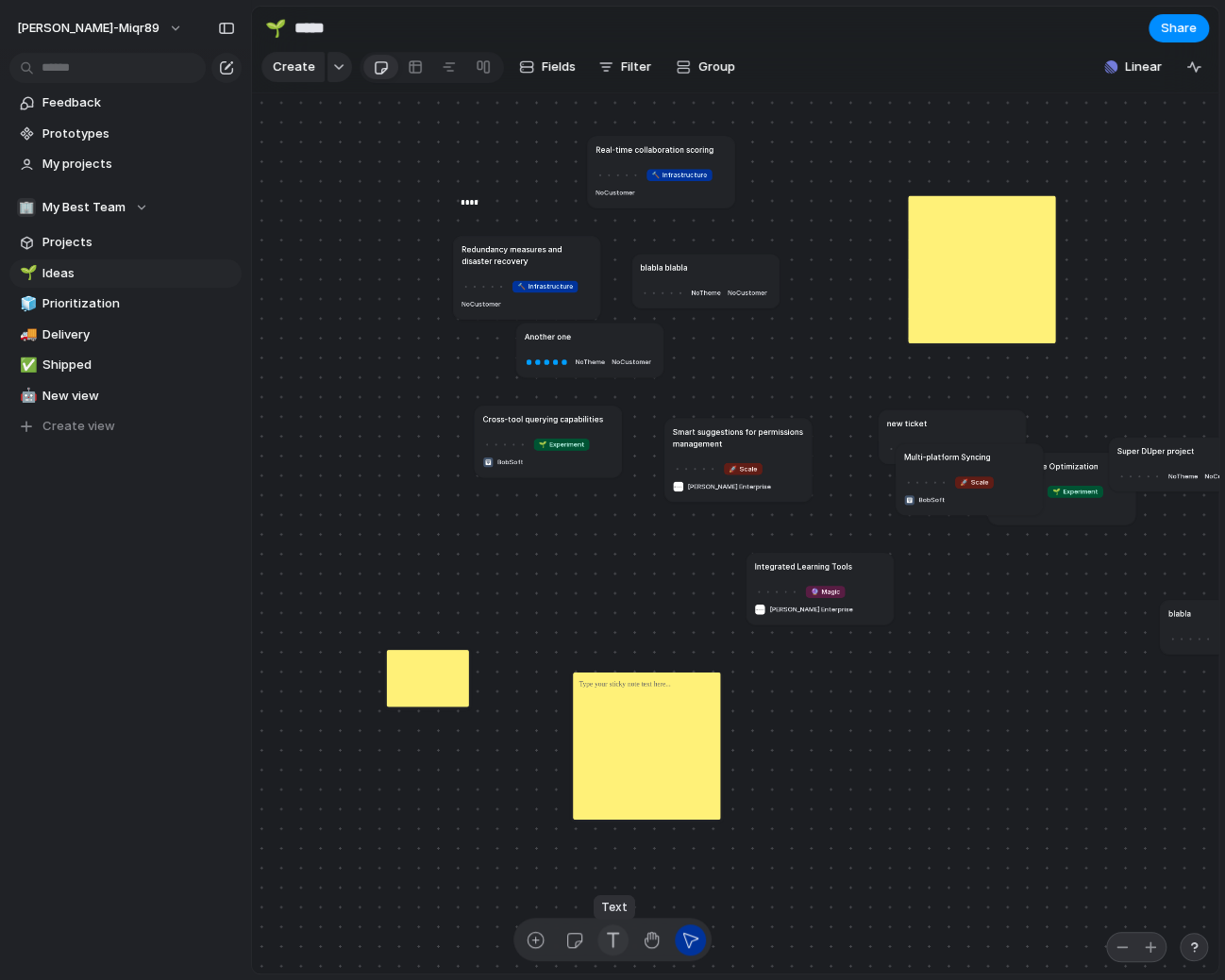
click at [614, 938] on div "button" at bounding box center [613, 939] width 20 height 20
click at [809, 670] on div "Redundancy measures and disaster recovery 🔨 Infrastructure No Customer new tick…" at bounding box center [723, 682] width 503 height 459
click at [679, 719] on div at bounding box center [647, 746] width 147 height 147
click at [796, 562] on div "Delete Change color" at bounding box center [612, 490] width 1225 height 980
click at [481, 67] on div at bounding box center [484, 67] width 15 height 30
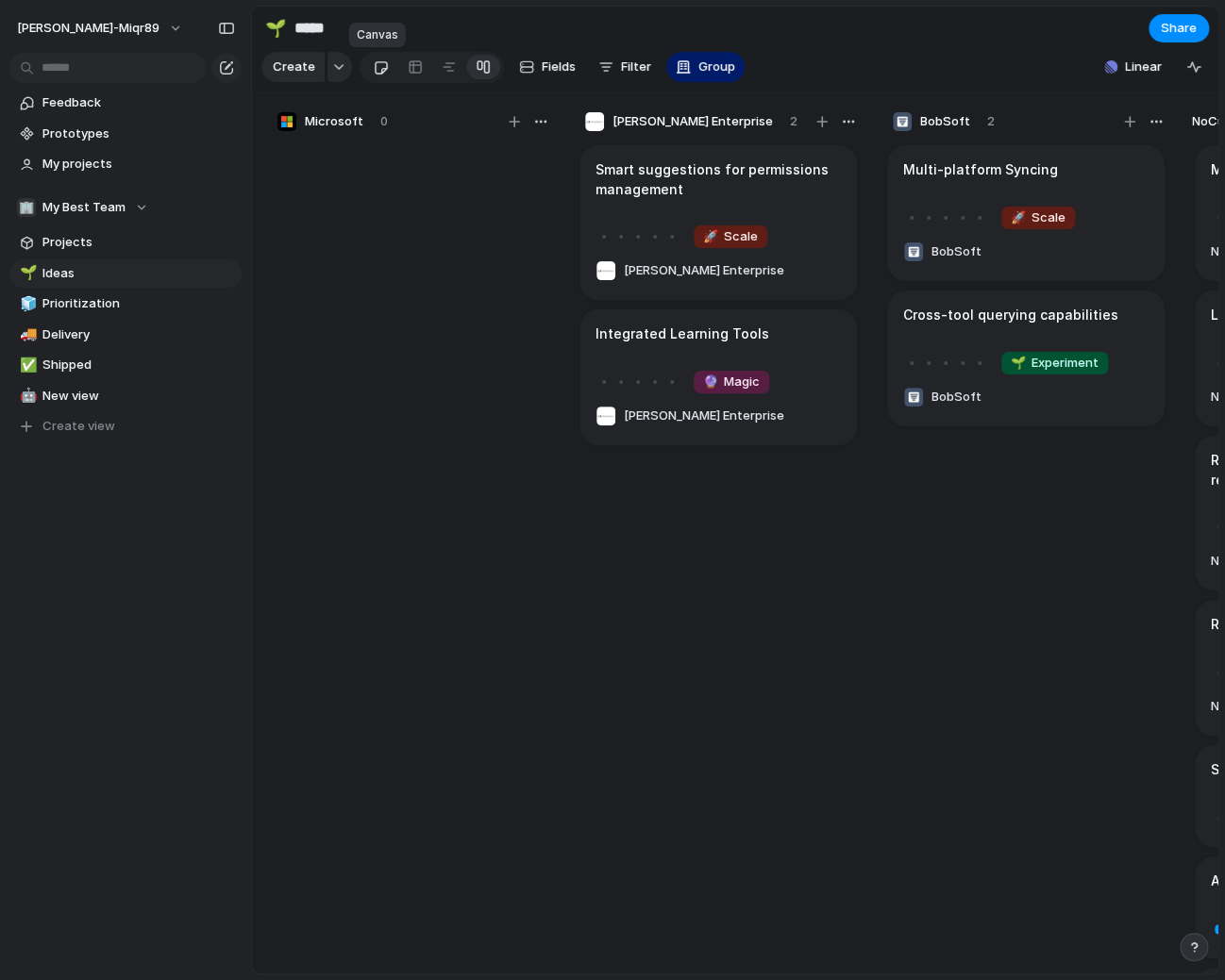
click at [382, 67] on div at bounding box center [381, 67] width 16 height 31
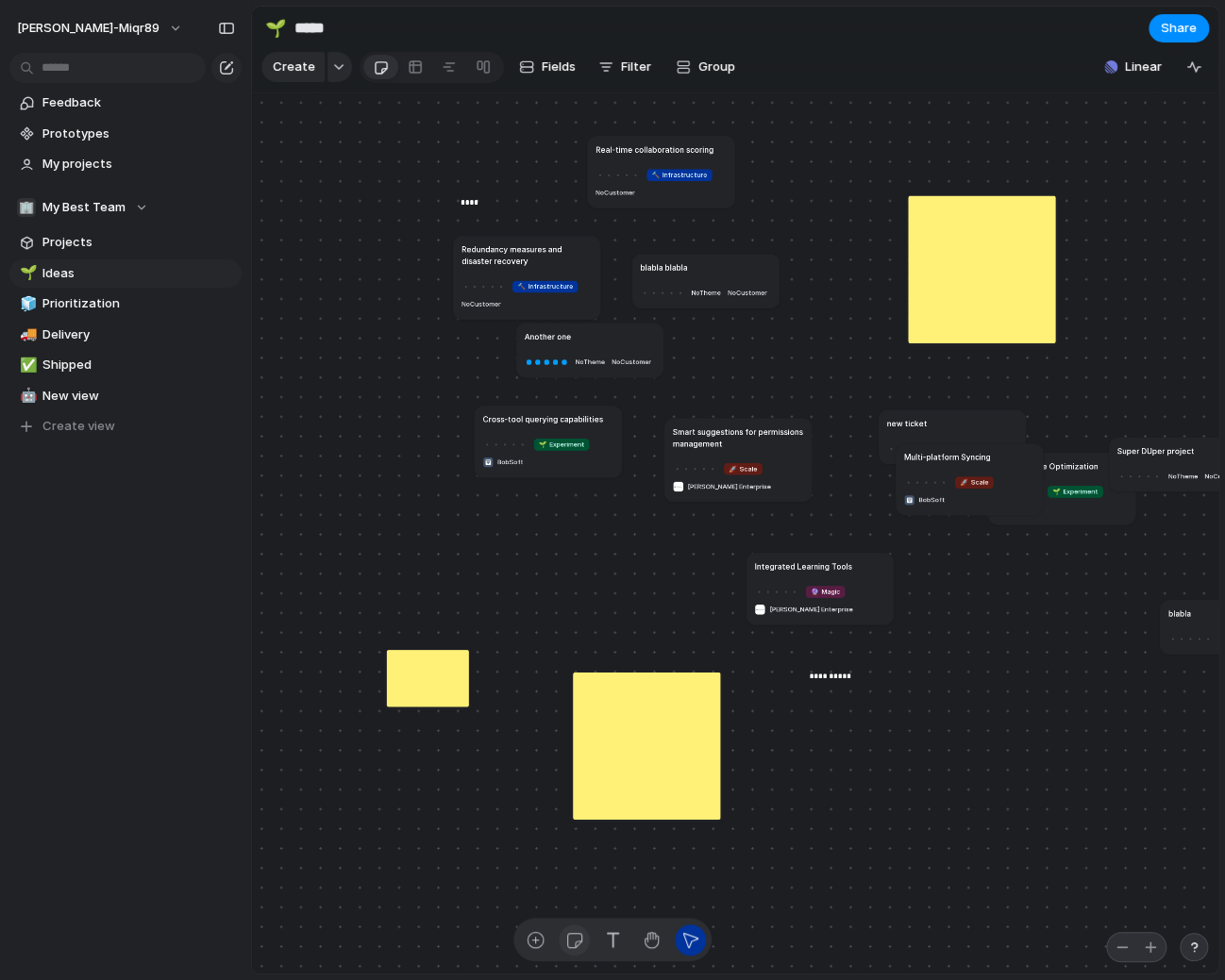
click at [578, 936] on div "button" at bounding box center [574, 939] width 20 height 20
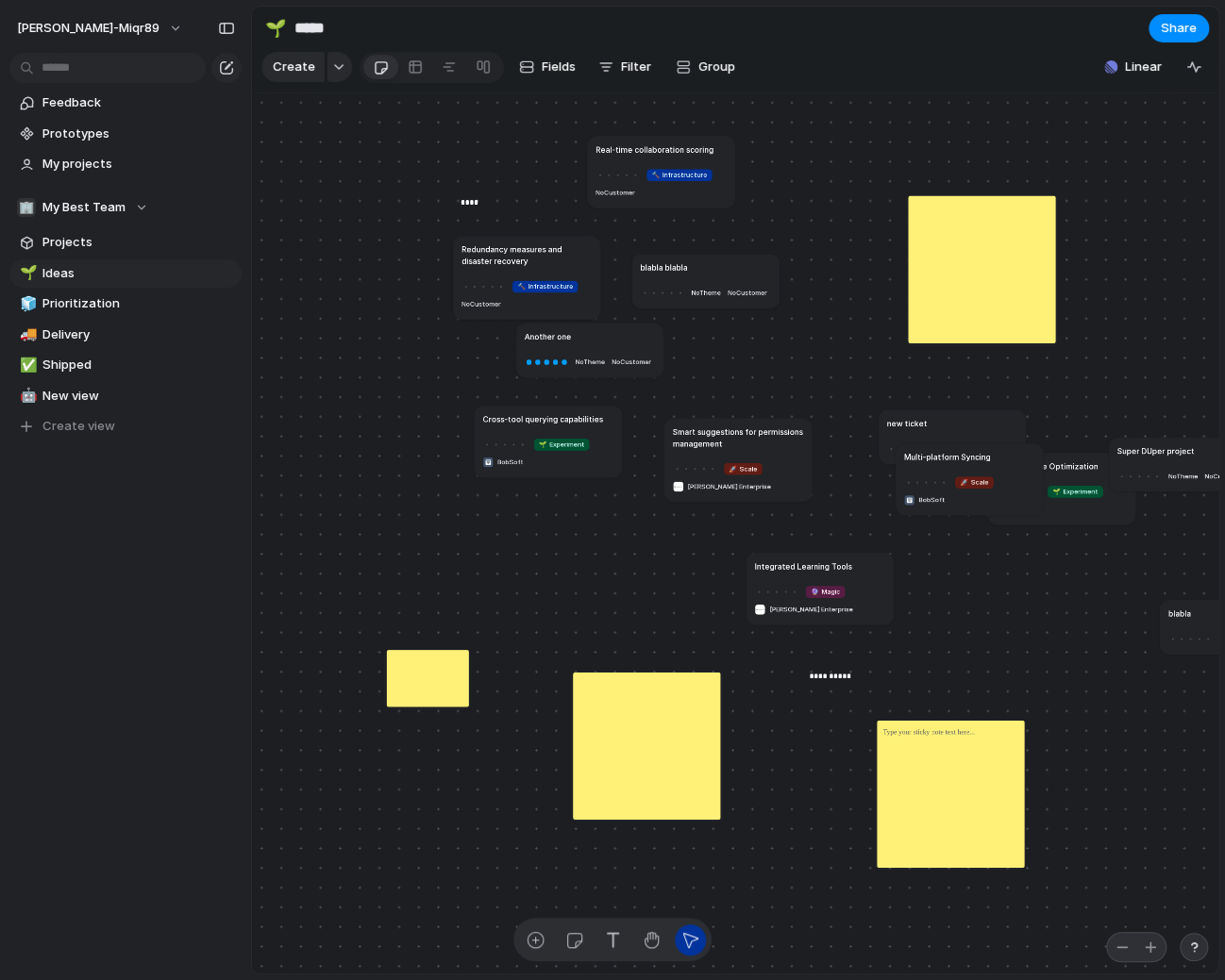
click at [947, 735] on p at bounding box center [927, 732] width 92 height 11
